Goal: Communication & Community: Answer question/provide support

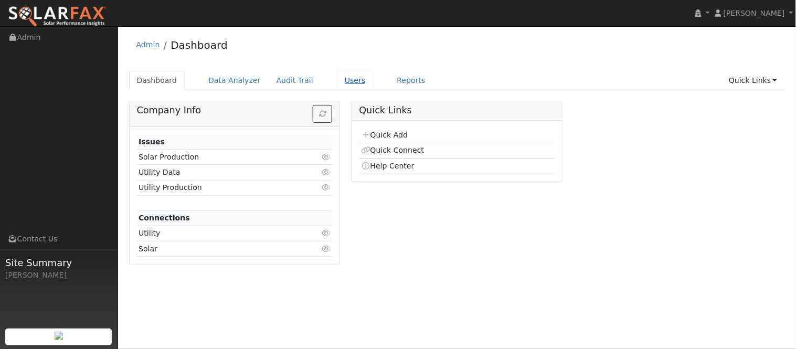
click at [337, 81] on link "Users" at bounding box center [355, 80] width 37 height 19
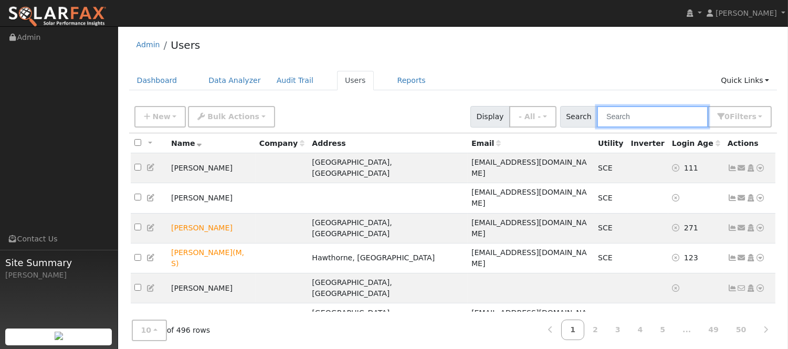
click at [650, 115] on input "text" at bounding box center [652, 117] width 111 height 22
type input "[PERSON_NAME]"
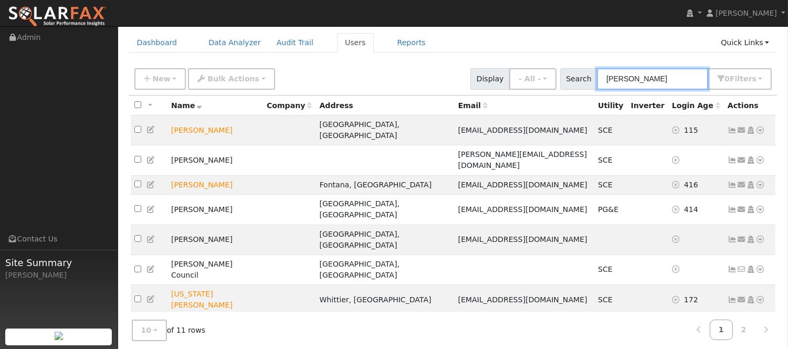
scroll to position [58, 0]
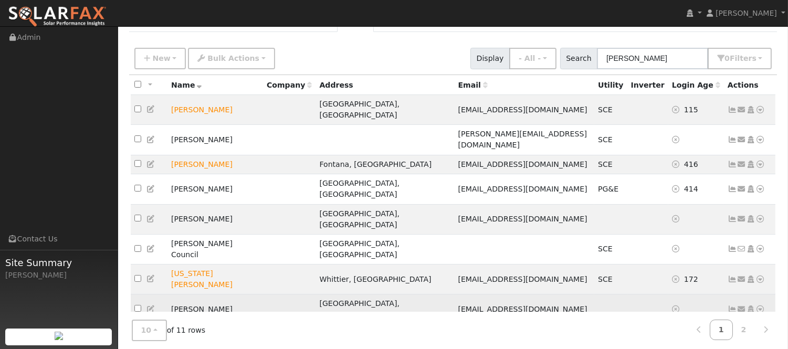
click at [741, 305] on icon at bounding box center [741, 308] width 9 height 7
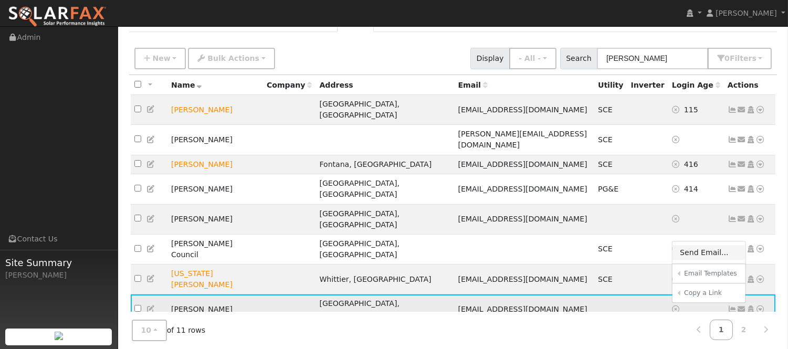
click at [720, 246] on link "Send Email..." at bounding box center [708, 253] width 73 height 15
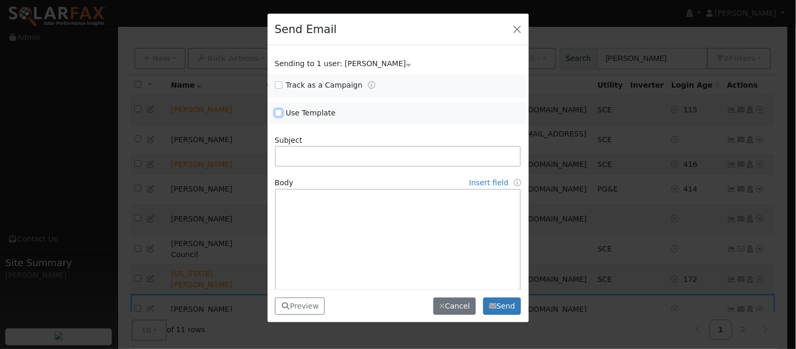
click at [279, 113] on input "Use Template" at bounding box center [278, 112] width 7 height 7
checkbox input "true"
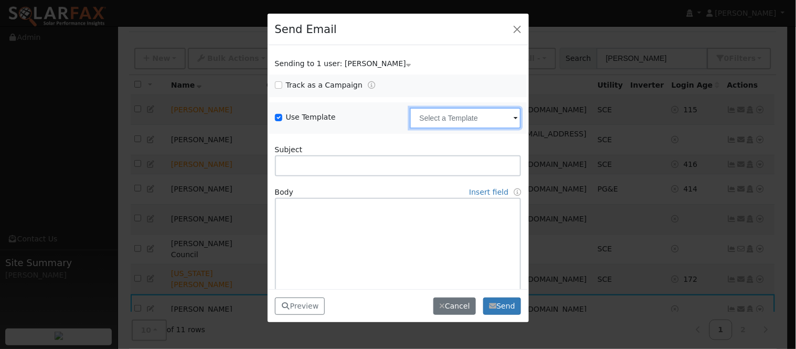
click at [431, 118] on input "text" at bounding box center [465, 118] width 111 height 21
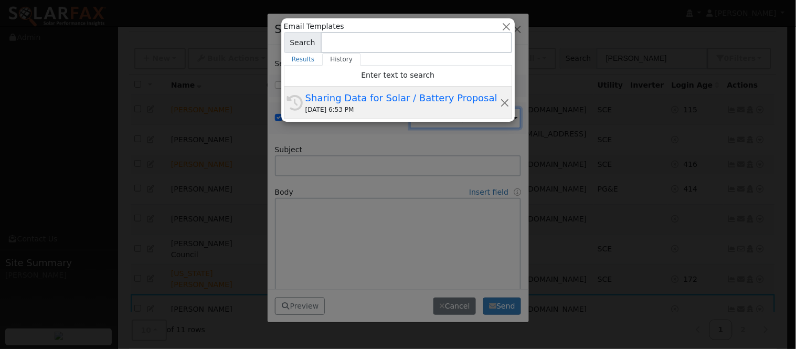
click at [393, 108] on div "[DATE] 6:53 PM" at bounding box center [402, 109] width 195 height 9
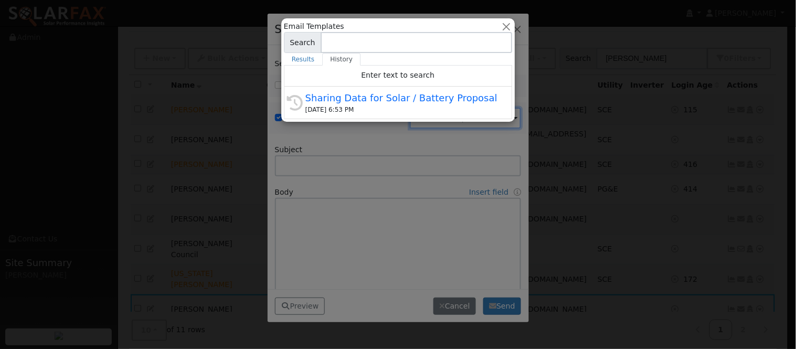
type input "Sharing Data for Solar / Battery Proposal"
type textarea "Dear {user_fname}, Below is a link to share your electricity consumption data w…"
type input "SolarFax <[EMAIL_ADDRESS][DOMAIN_NAME]>"
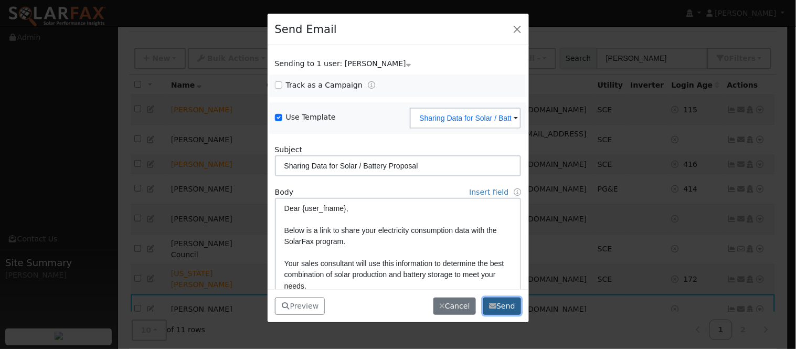
click at [504, 310] on button "Send" at bounding box center [502, 307] width 38 height 18
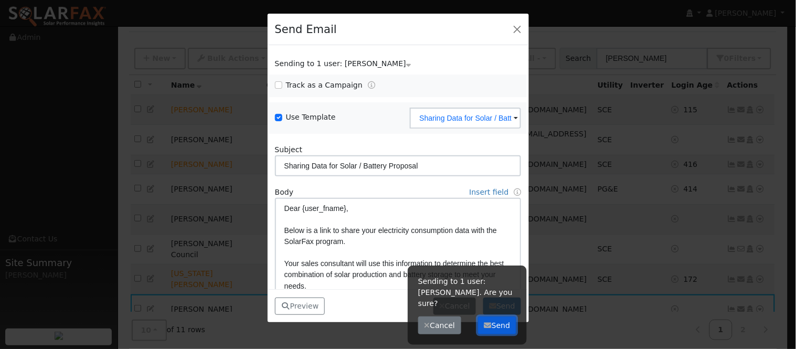
click at [505, 317] on button "Send" at bounding box center [497, 325] width 38 height 18
